Goal: Transaction & Acquisition: Purchase product/service

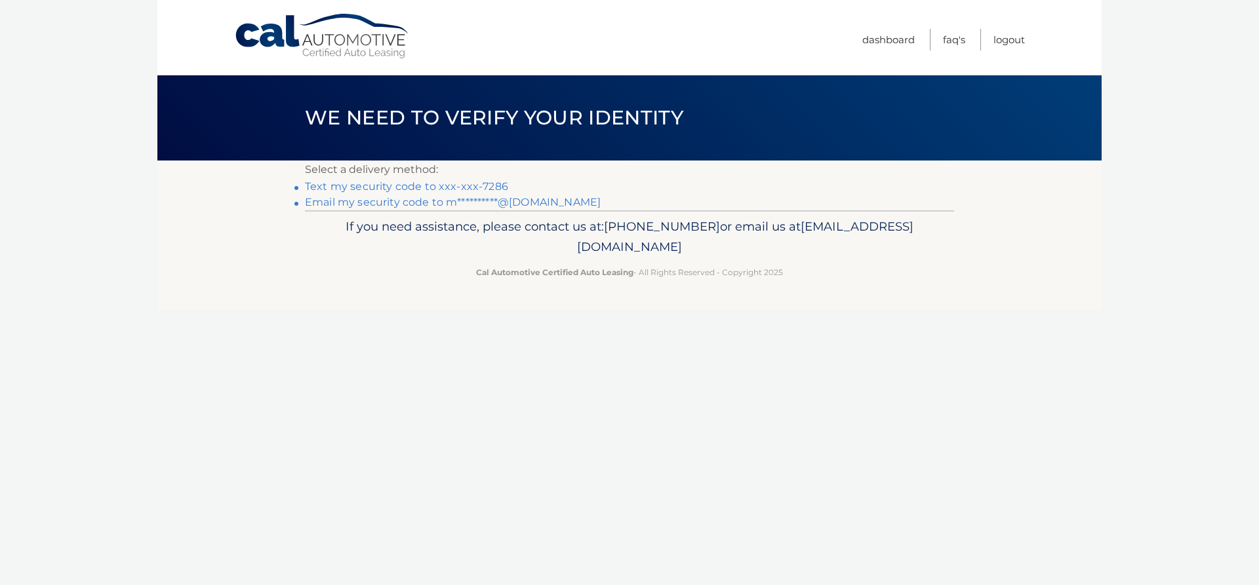
click at [408, 186] on link "Text my security code to xxx-xxx-7286" at bounding box center [406, 186] width 203 height 12
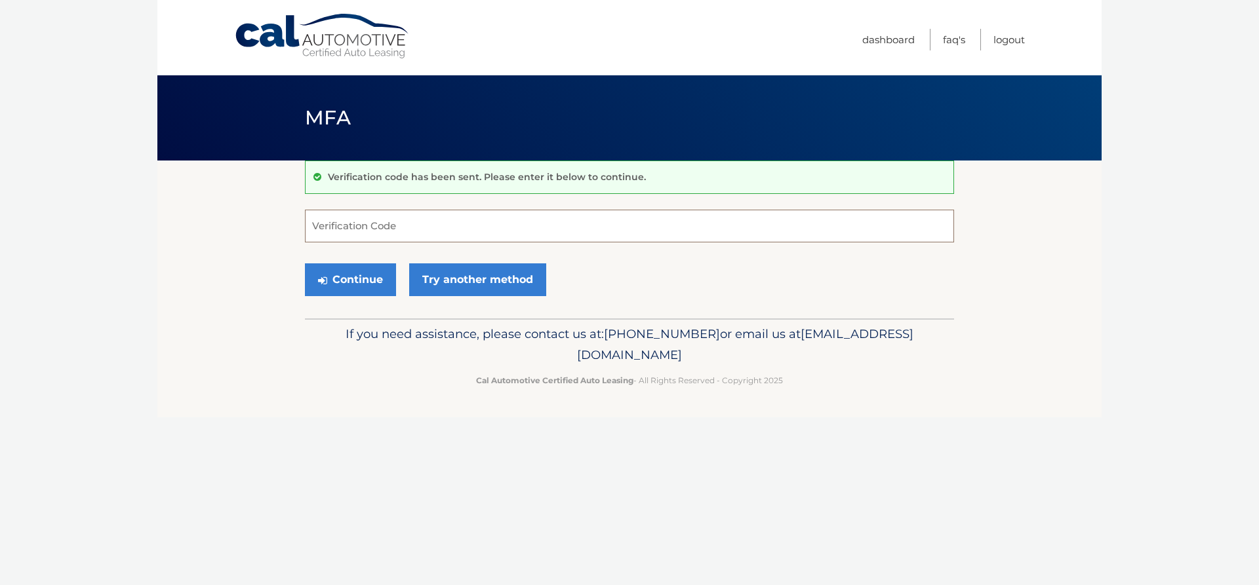
click at [376, 233] on input "Verification Code" at bounding box center [629, 226] width 649 height 33
click at [336, 226] on input "73885" at bounding box center [629, 226] width 649 height 33
type input "738875"
click at [344, 275] on button "Continue" at bounding box center [350, 280] width 91 height 33
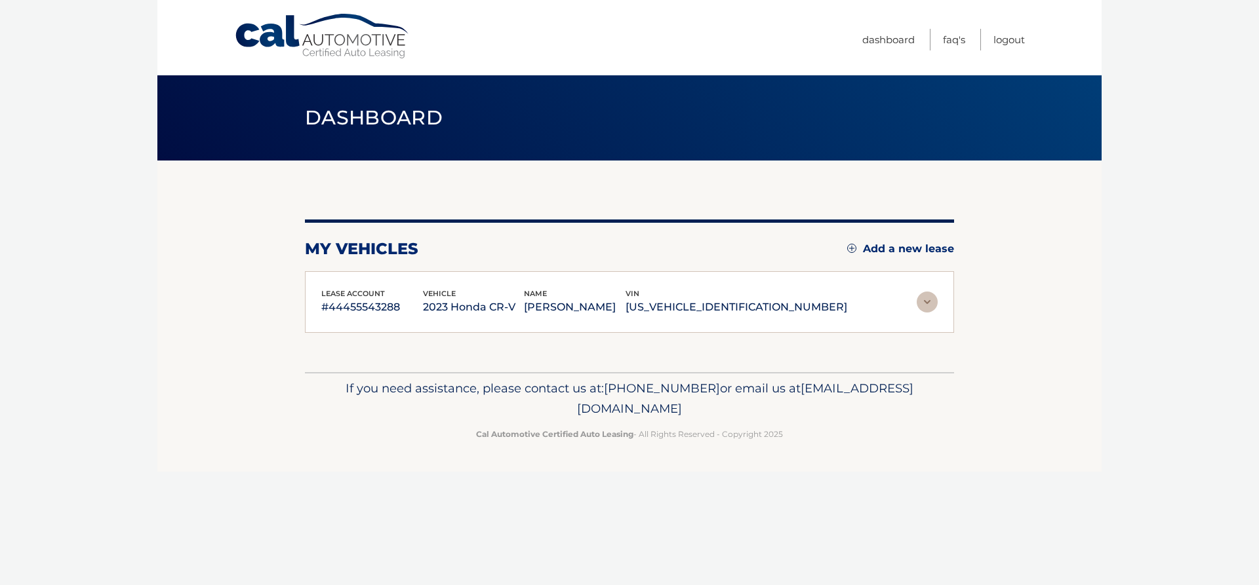
click at [349, 281] on div "lease account #44455543288 vehicle 2023 Honda CR-V name [PERSON_NAME] vin [US_V…" at bounding box center [629, 302] width 649 height 62
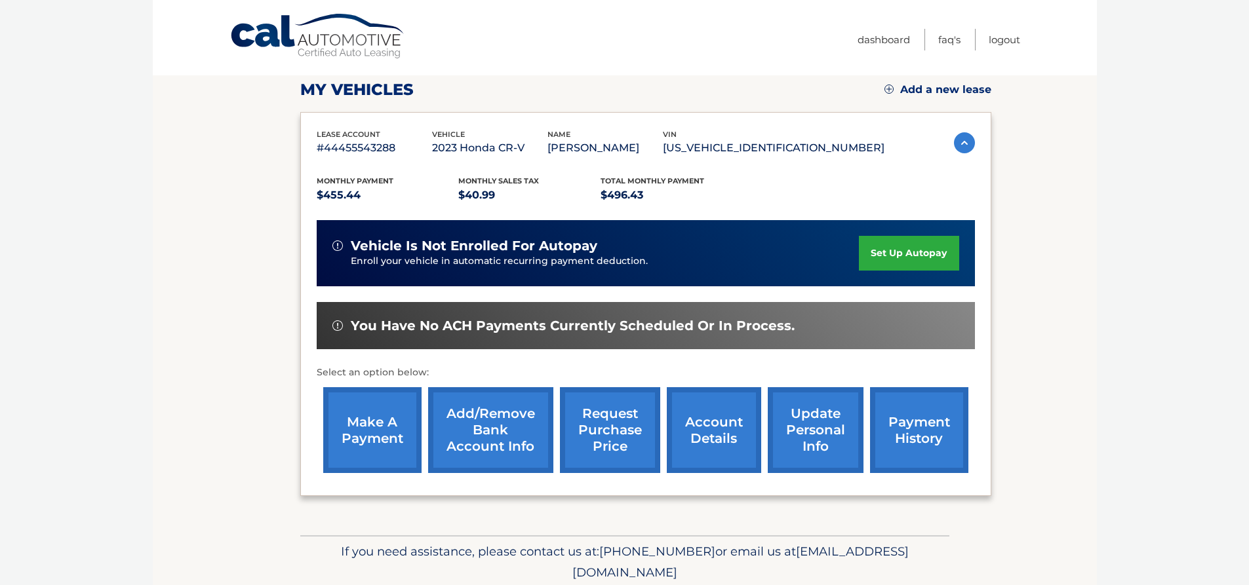
scroll to position [209, 0]
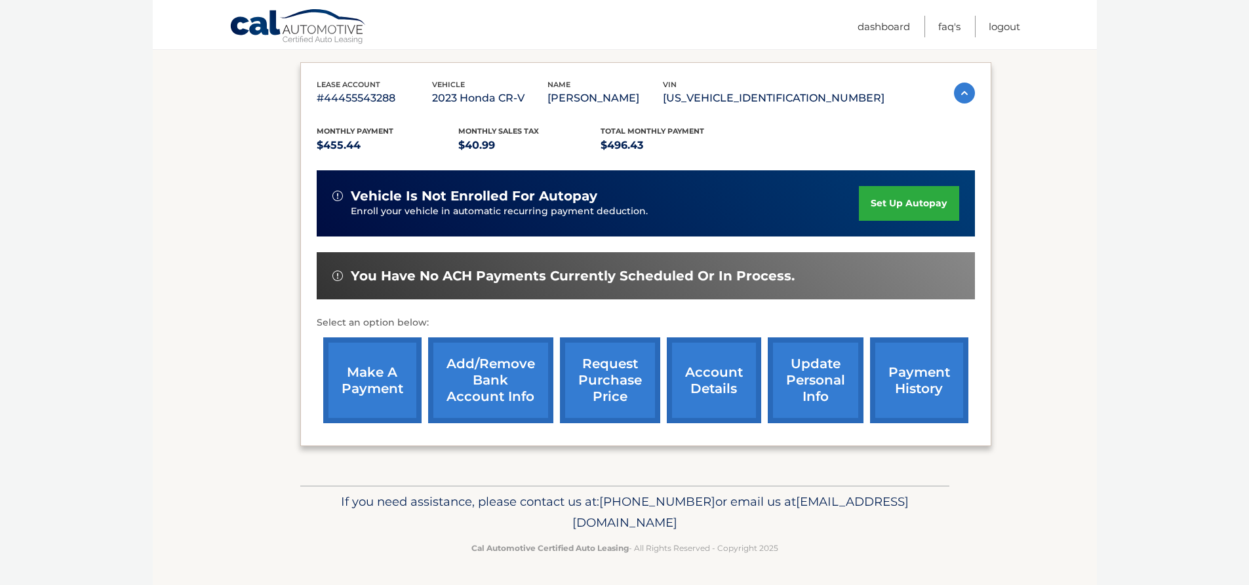
click at [403, 389] on link "make a payment" at bounding box center [372, 381] width 98 height 86
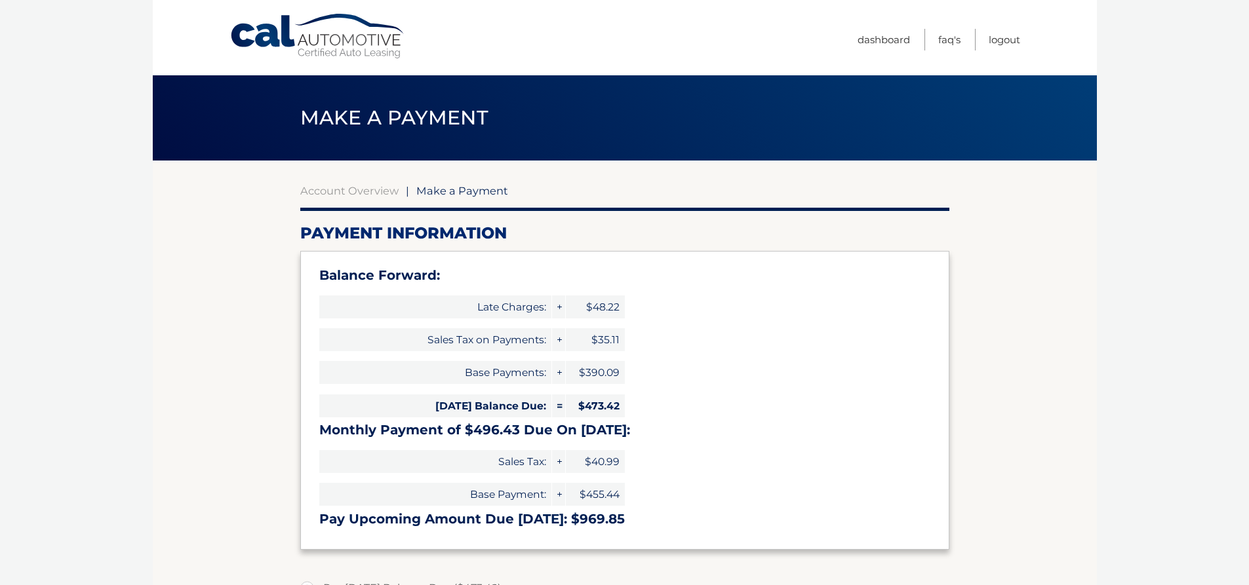
select select "ZGI0MzI2NGMtMmUxOS00M2EzLWI5Y2ItMDRjODY4Mzg1MjA2"
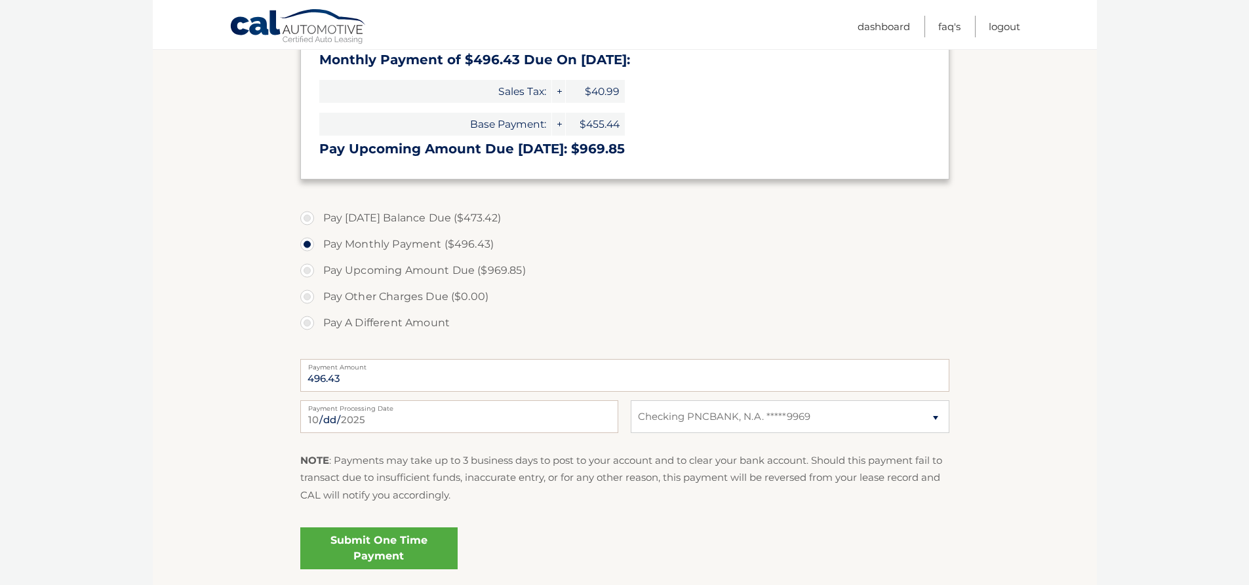
scroll to position [393, 0]
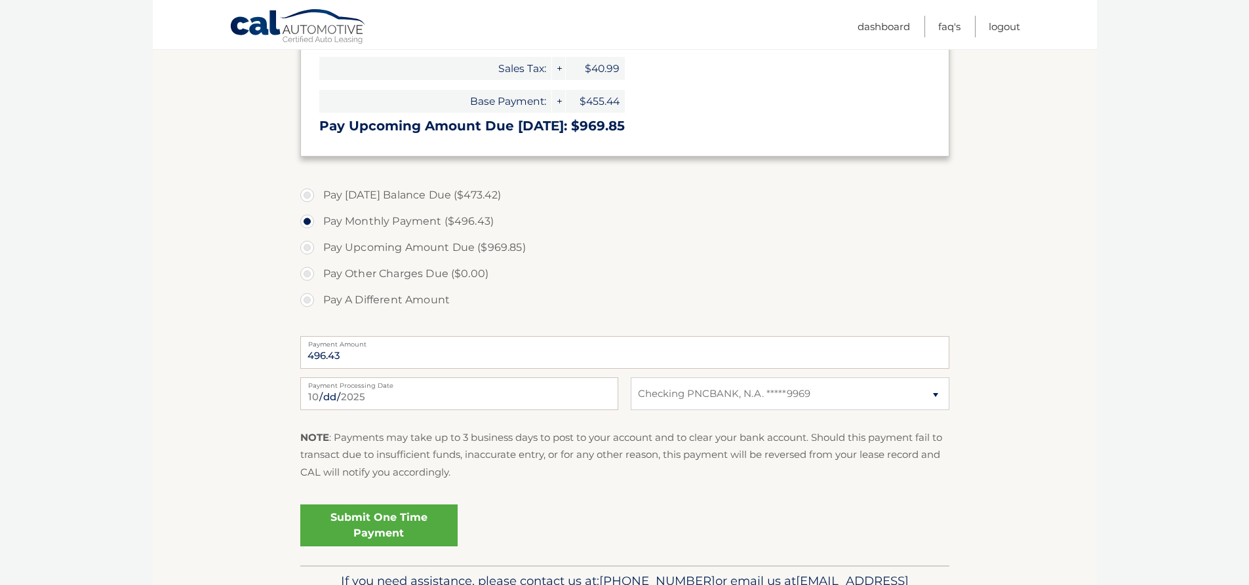
click at [306, 303] on label "Pay A Different Amount" at bounding box center [624, 300] width 649 height 26
click at [306, 303] on input "Pay A Different Amount" at bounding box center [311, 297] width 13 height 21
radio input "true"
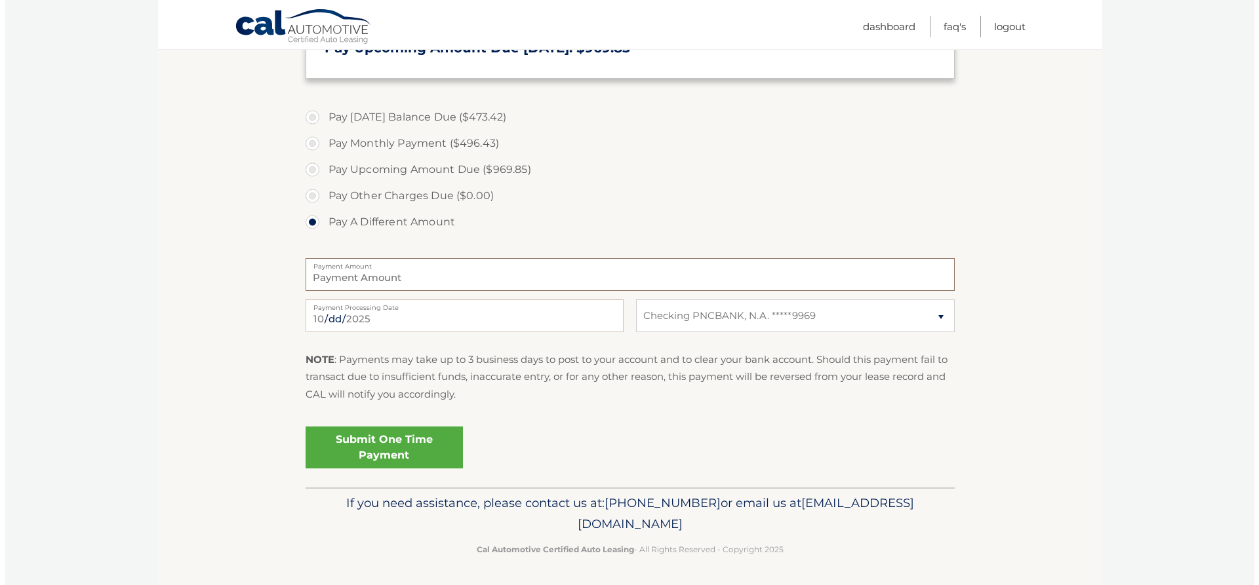
scroll to position [473, 0]
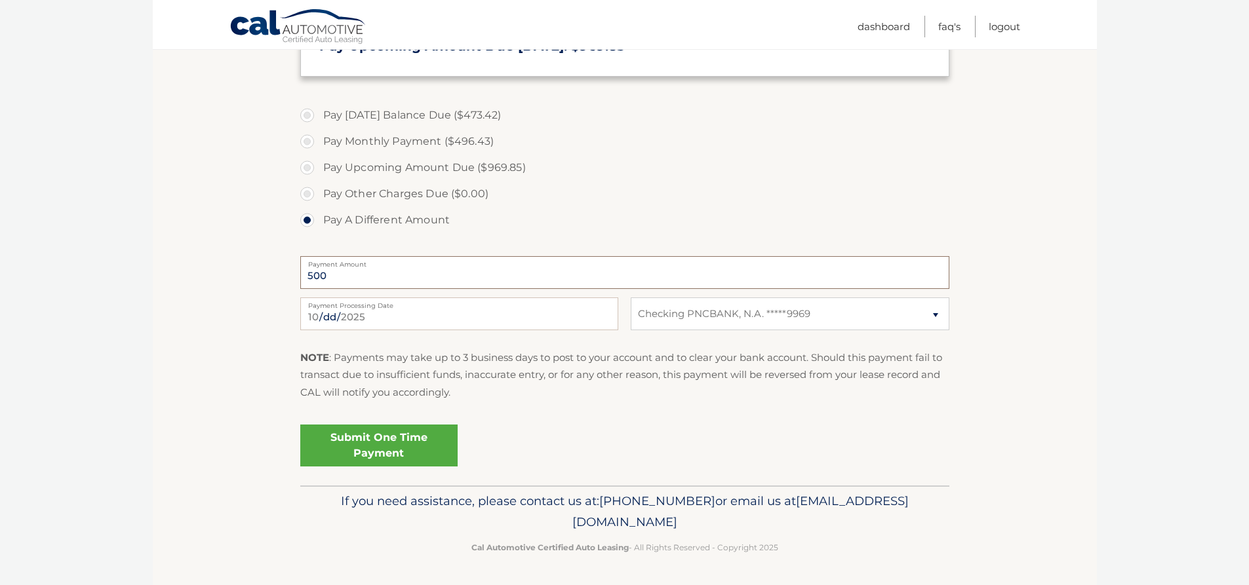
type input "500"
click at [704, 317] on select "Select Bank Account Checking PNCBANK, N.A. *****9969" at bounding box center [790, 314] width 318 height 33
click at [631, 298] on select "Select Bank Account Checking PNCBANK, N.A. *****9969" at bounding box center [790, 314] width 318 height 33
click at [370, 452] on link "Submit One Time Payment" at bounding box center [378, 446] width 157 height 42
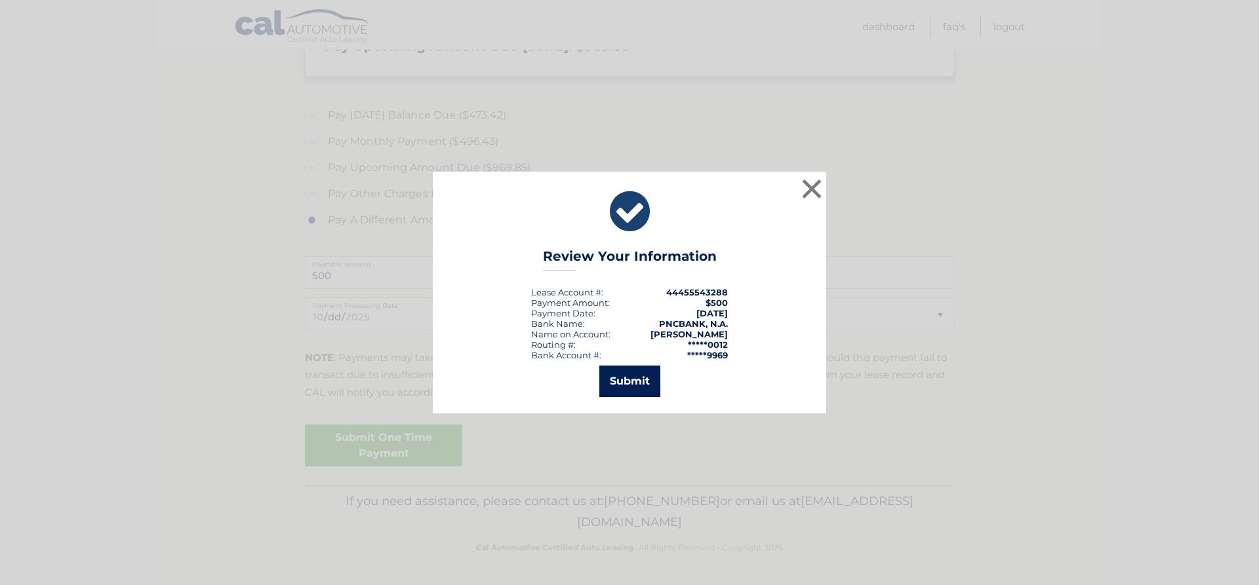
click at [633, 387] on button "Submit" at bounding box center [629, 381] width 61 height 31
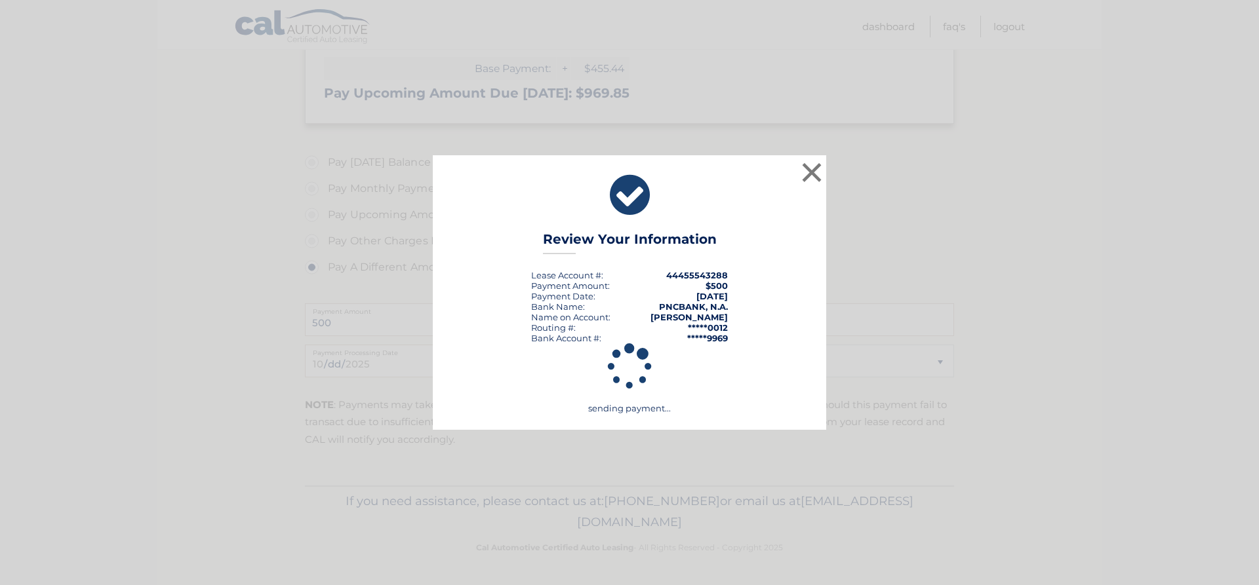
scroll to position [426, 0]
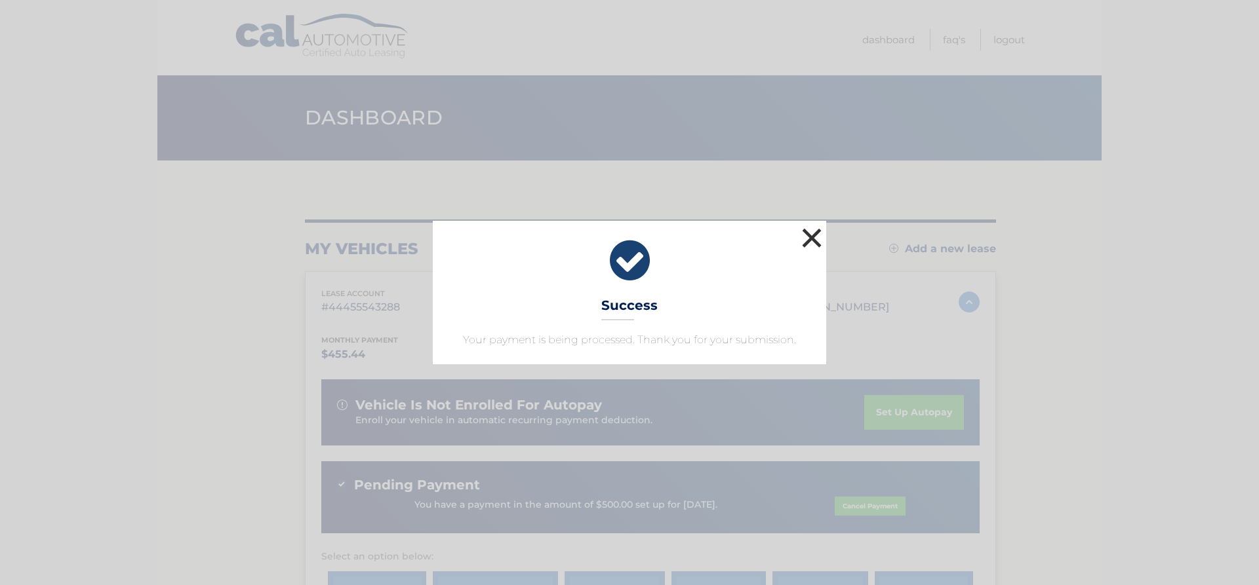
click at [808, 238] on button "×" at bounding box center [811, 238] width 26 height 26
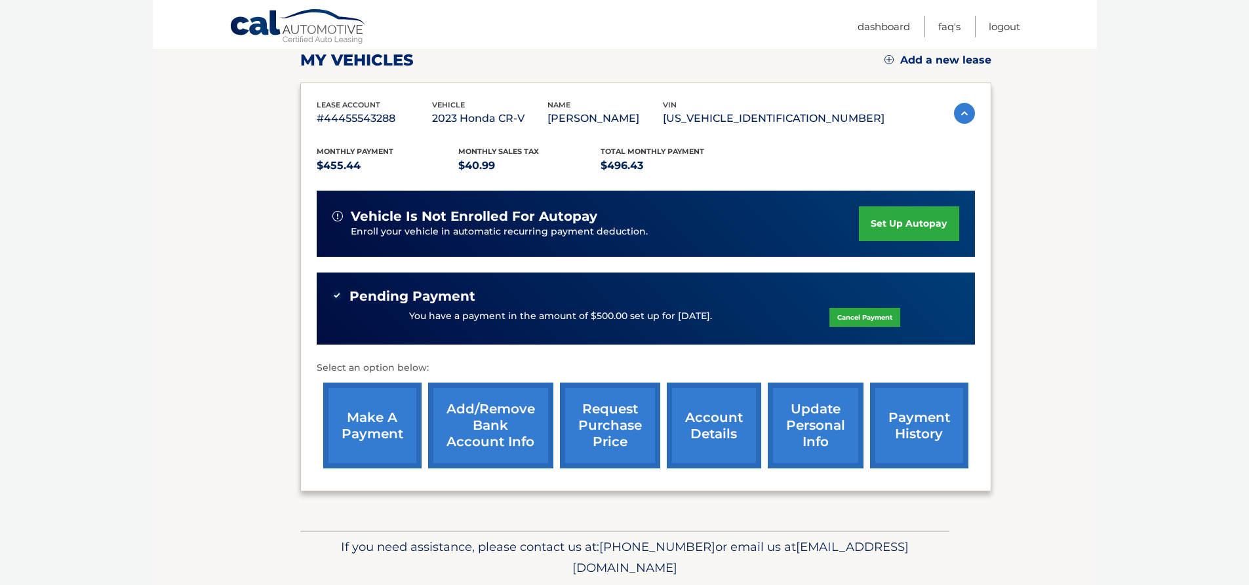
scroll to position [234, 0]
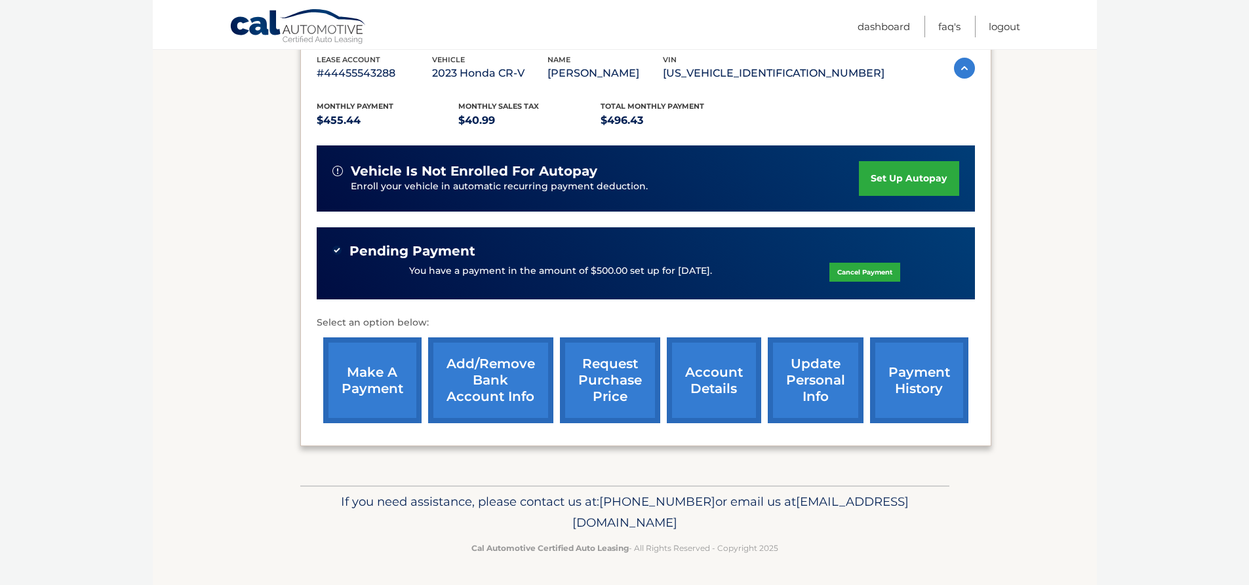
click at [1145, 197] on body "Cal Automotive Menu Dashboard FAQ's Logout" at bounding box center [624, 58] width 1249 height 585
